Goal: Transaction & Acquisition: Purchase product/service

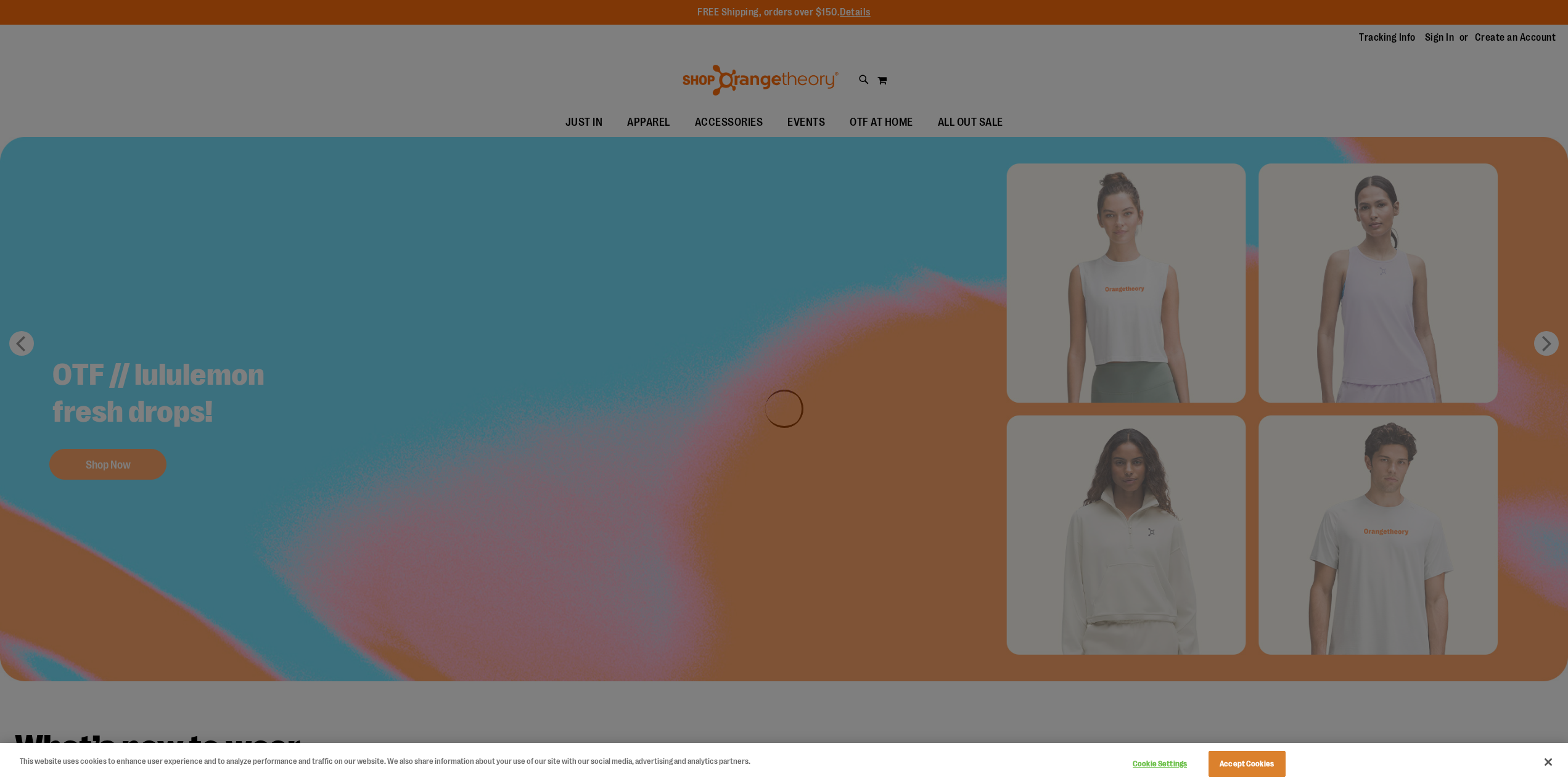
click at [568, 123] on div at bounding box center [784, 392] width 1568 height 783
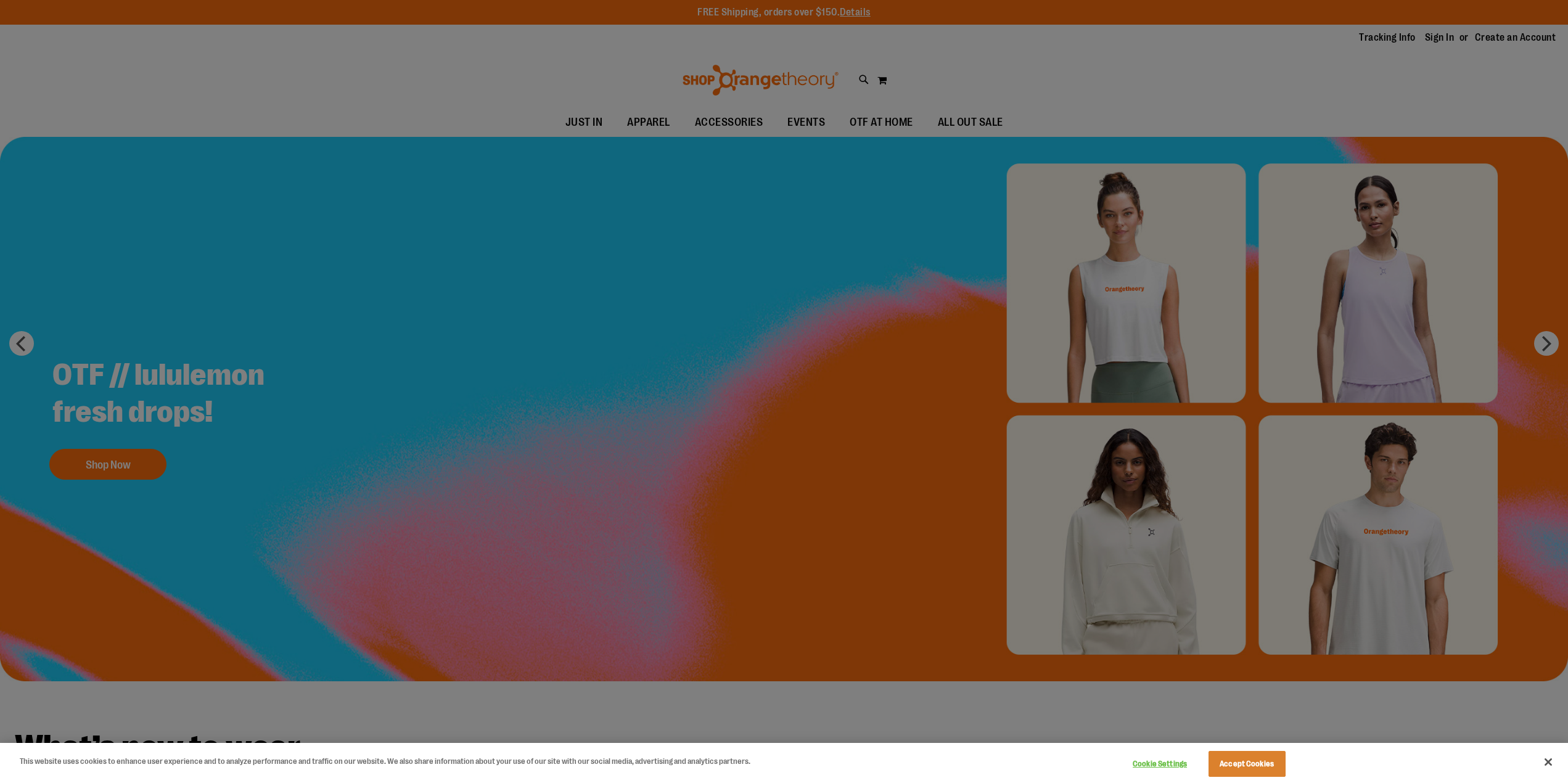
drag, startPoint x: 721, startPoint y: 134, endPoint x: 1017, endPoint y: 377, distance: 383.0
click at [723, 135] on div at bounding box center [784, 392] width 1568 height 783
click at [1549, 760] on button "Close" at bounding box center [1548, 762] width 27 height 27
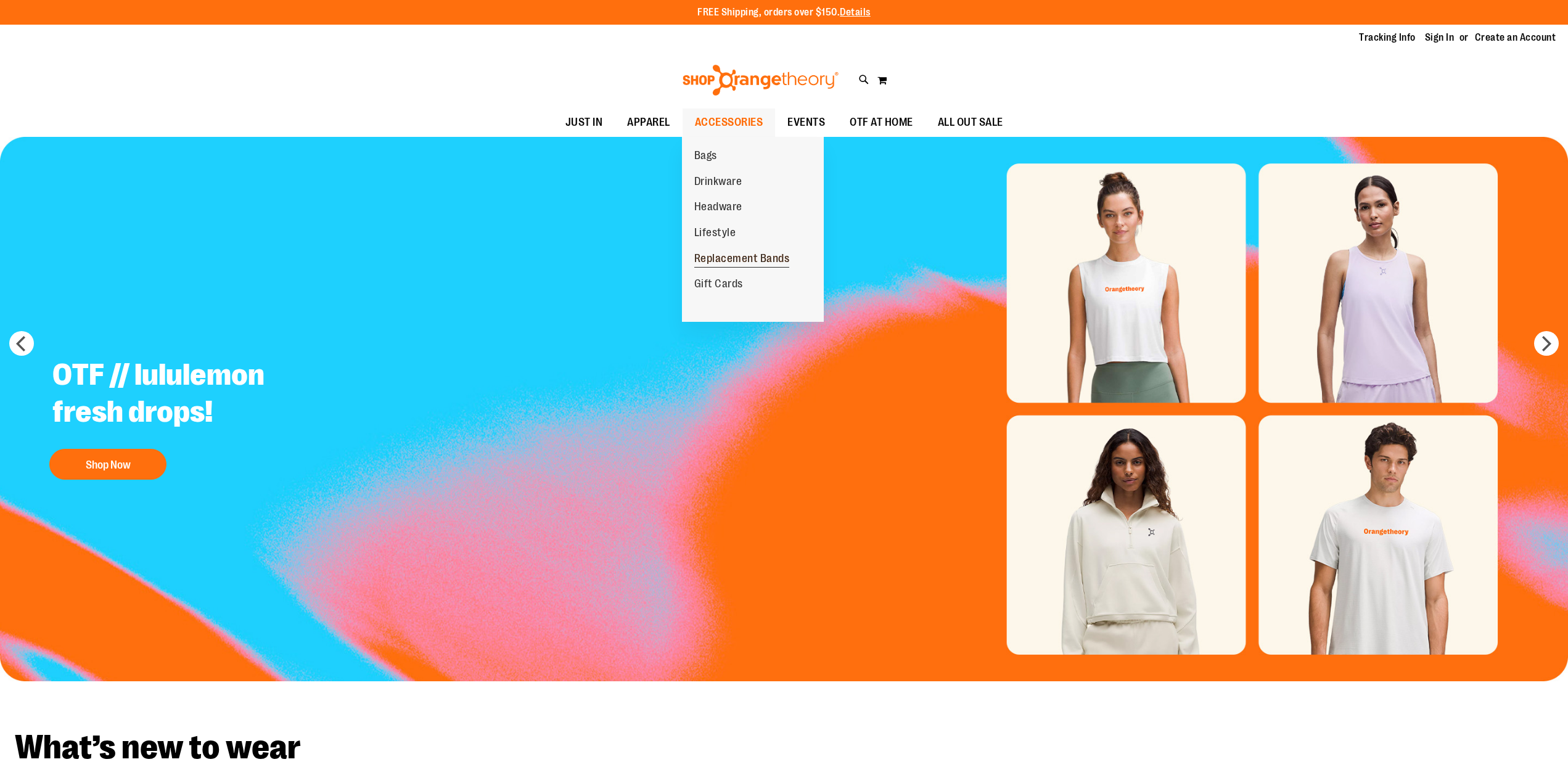
click at [729, 257] on span "Replacement Bands" at bounding box center [742, 259] width 96 height 15
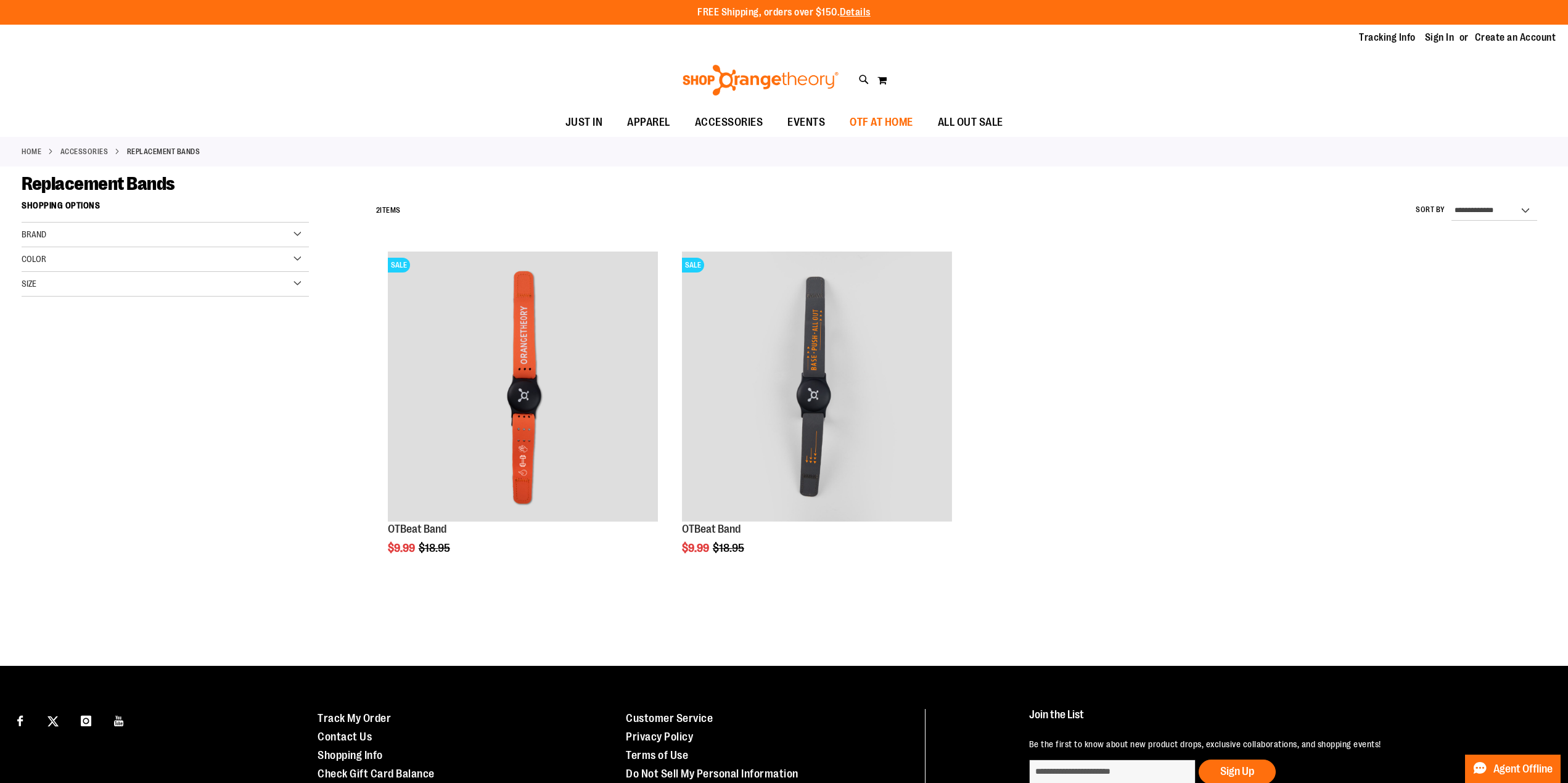
click at [867, 116] on span "OTF AT HOME" at bounding box center [881, 122] width 63 height 28
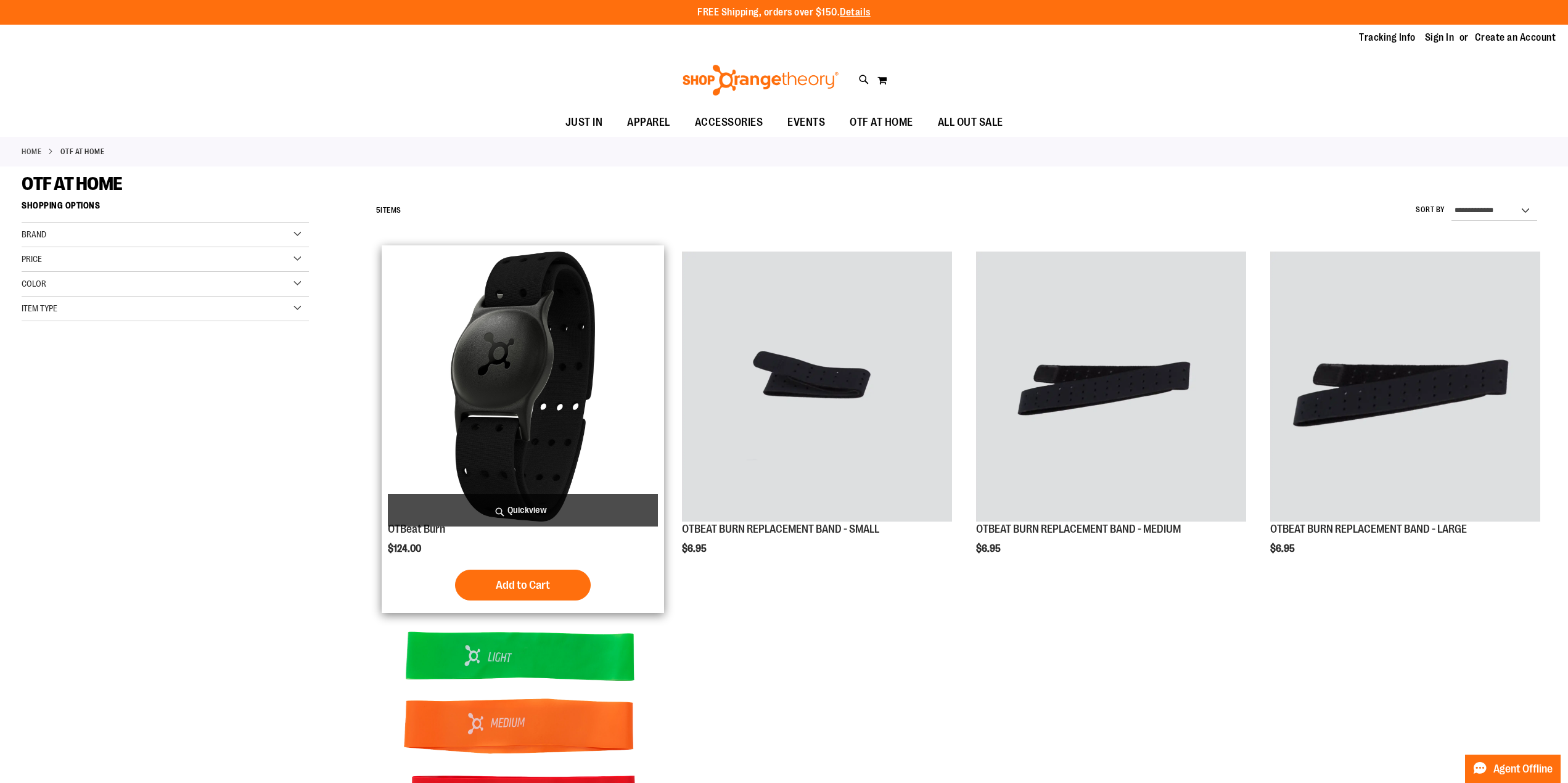
click at [517, 381] on img "product" at bounding box center [523, 386] width 270 height 270
